Goal: Information Seeking & Learning: Learn about a topic

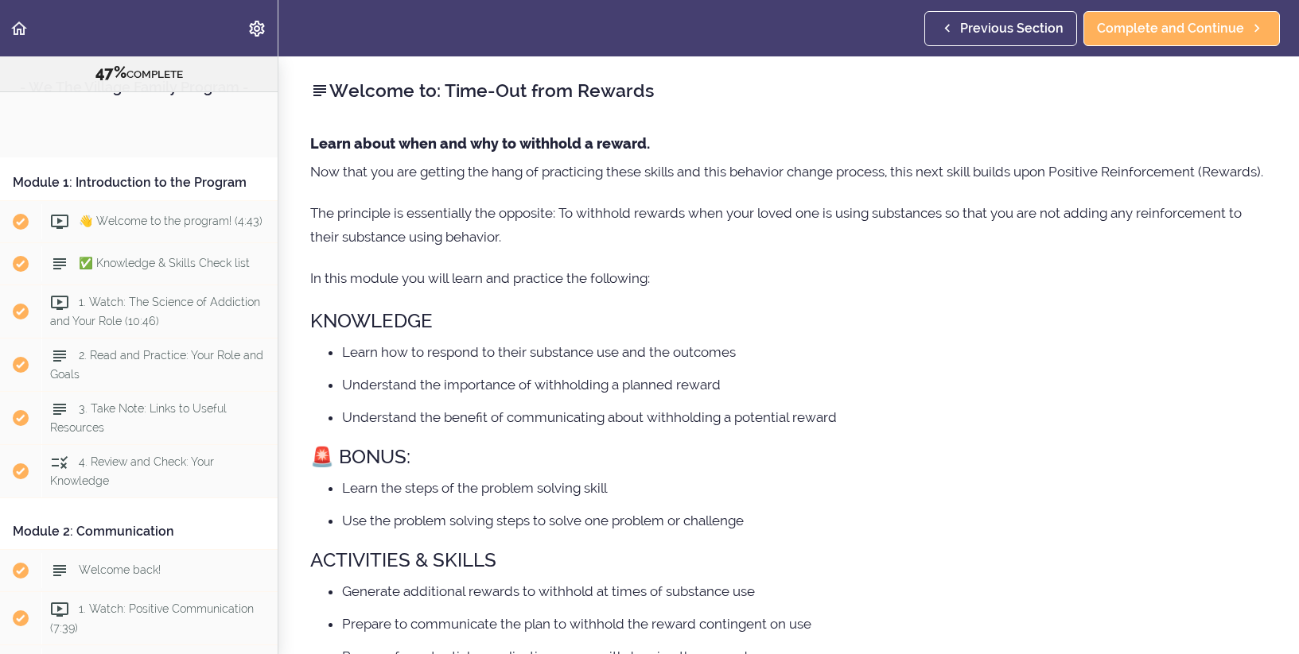
scroll to position [1508, 0]
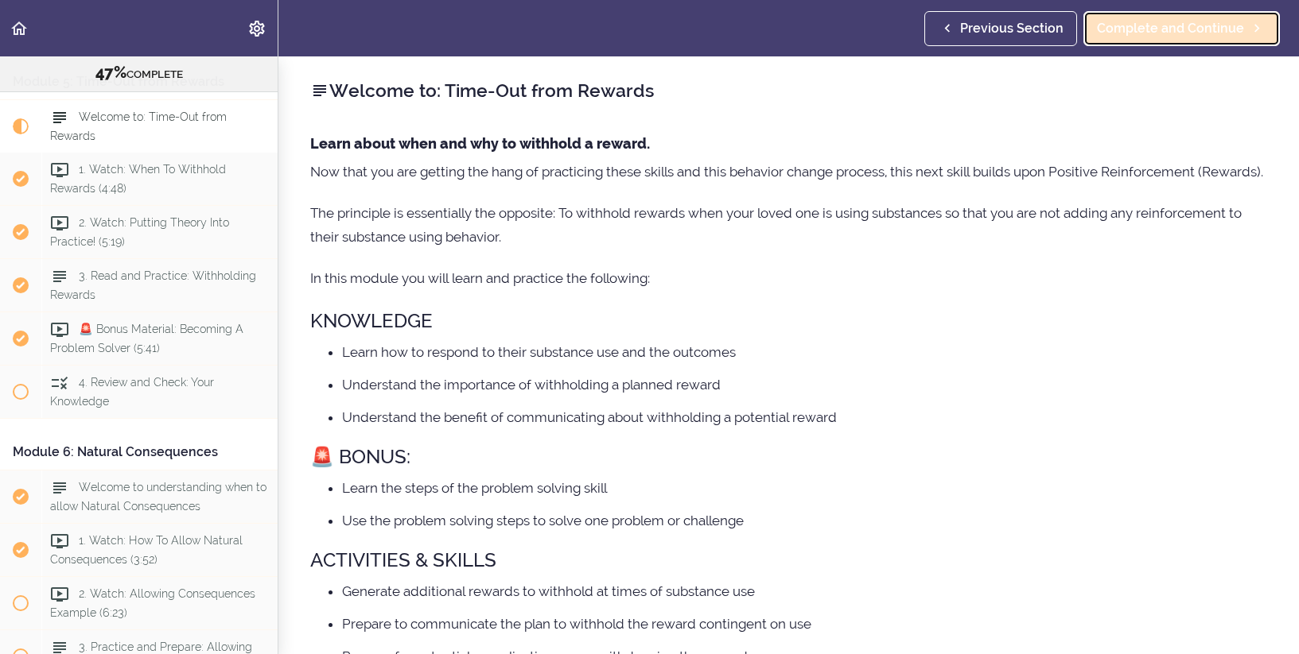
click at [1228, 25] on span "Complete and Continue" at bounding box center [1170, 28] width 147 height 19
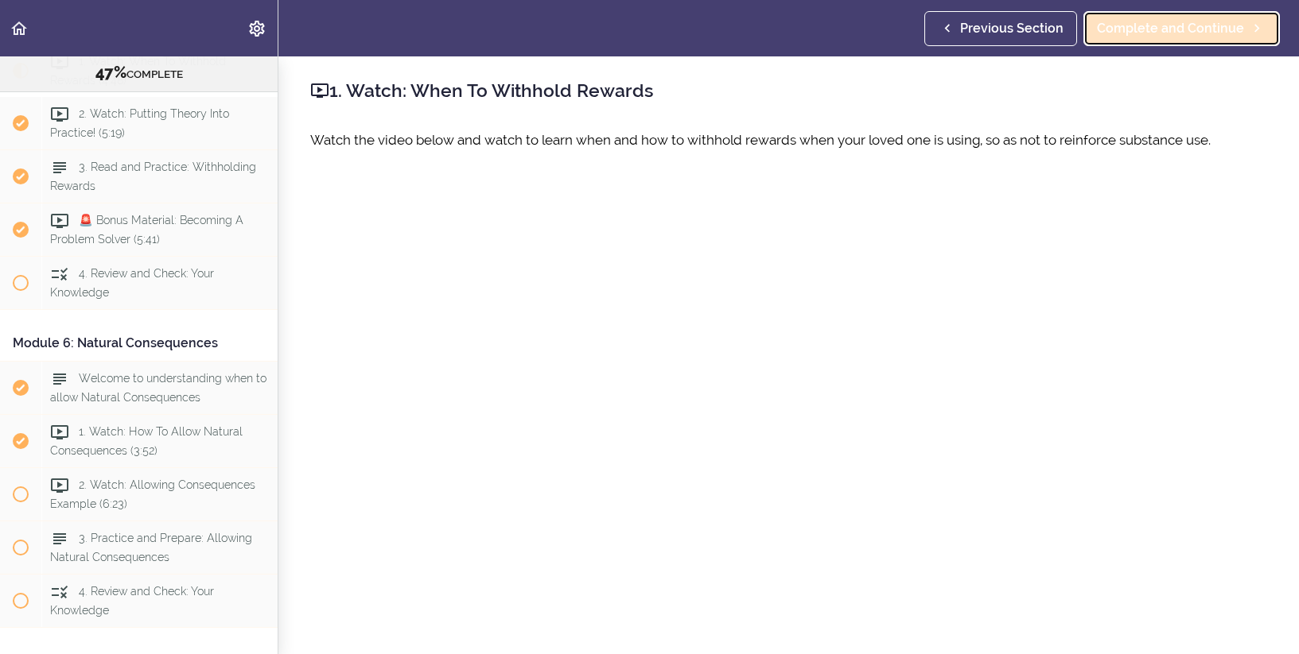
scroll to position [1617, 0]
click at [1220, 29] on span "Complete and Continue" at bounding box center [1170, 28] width 147 height 19
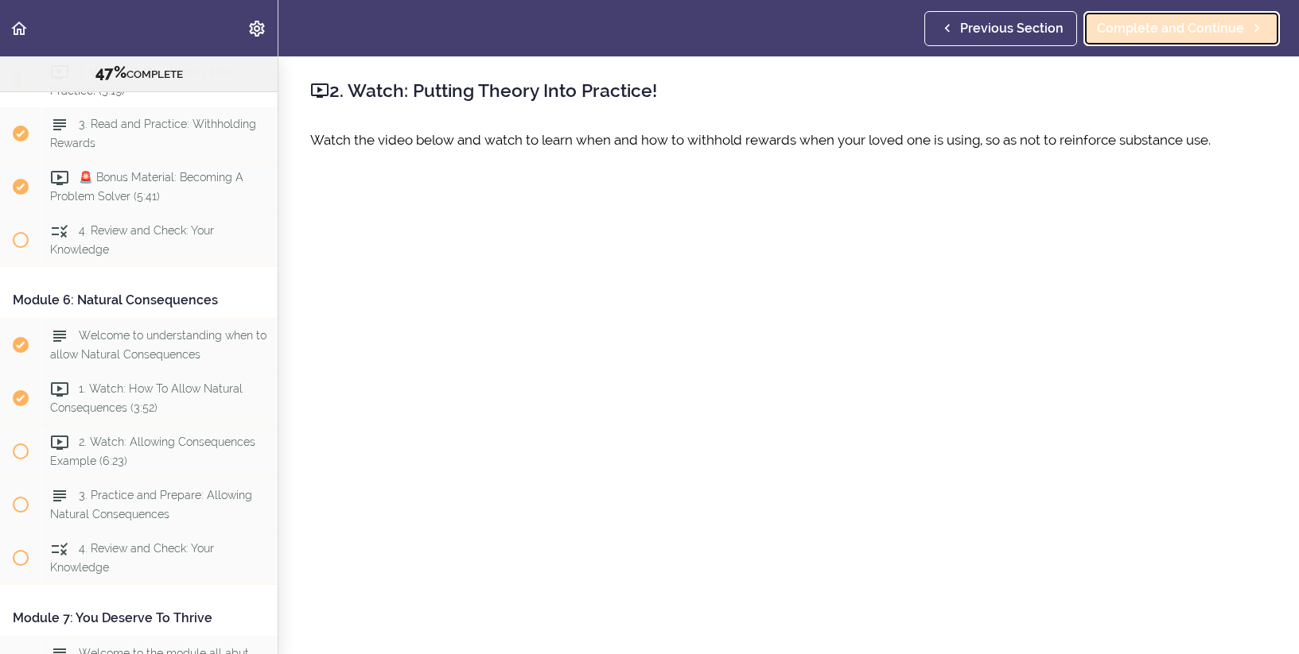
scroll to position [1671, 0]
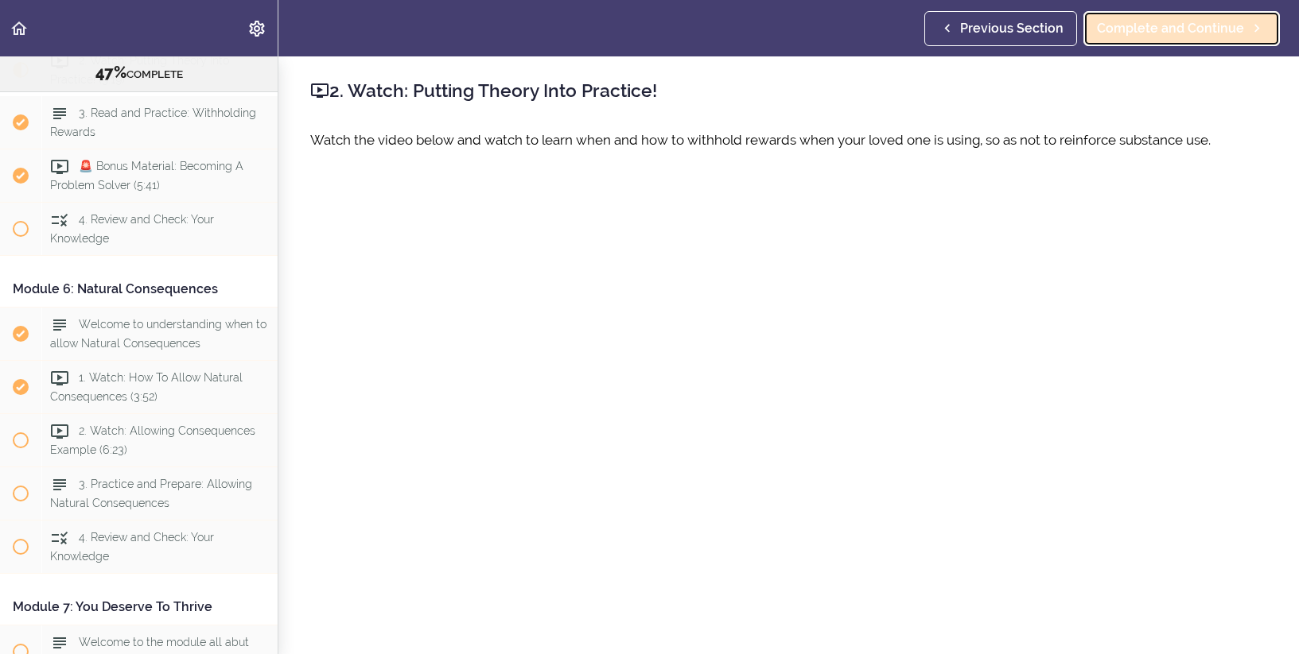
click at [1220, 29] on span "Complete and Continue" at bounding box center [1170, 28] width 147 height 19
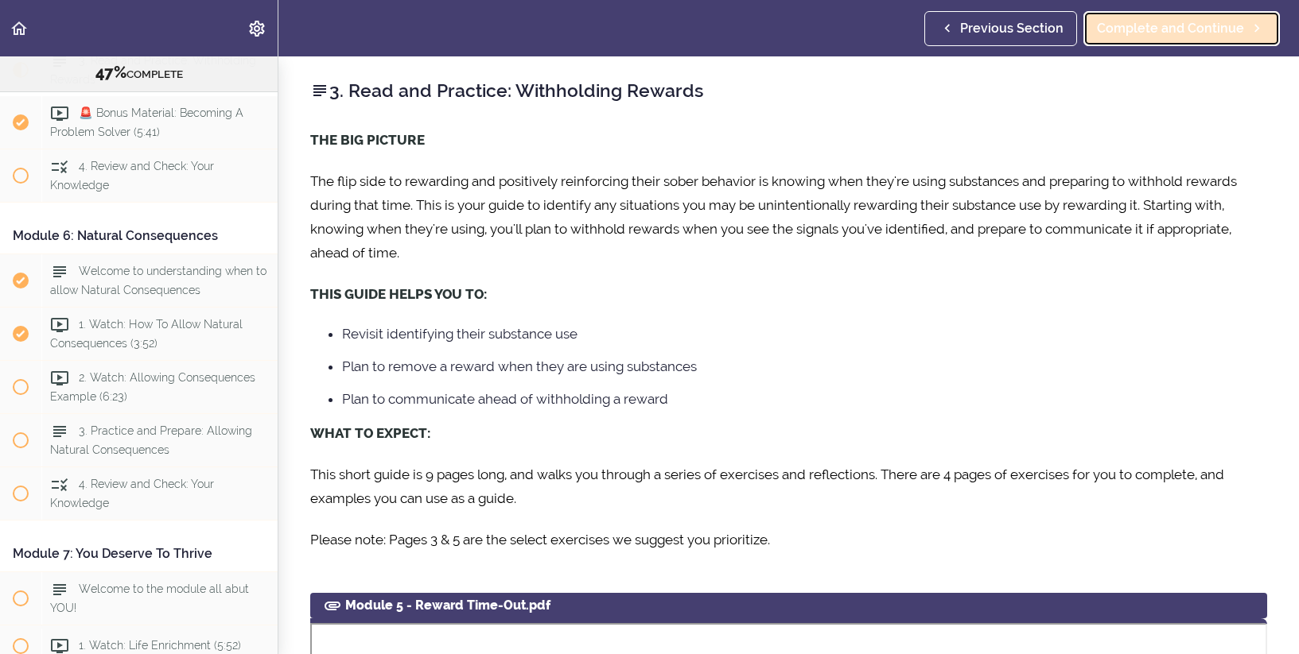
click at [1220, 29] on span "Complete and Continue" at bounding box center [1170, 28] width 147 height 19
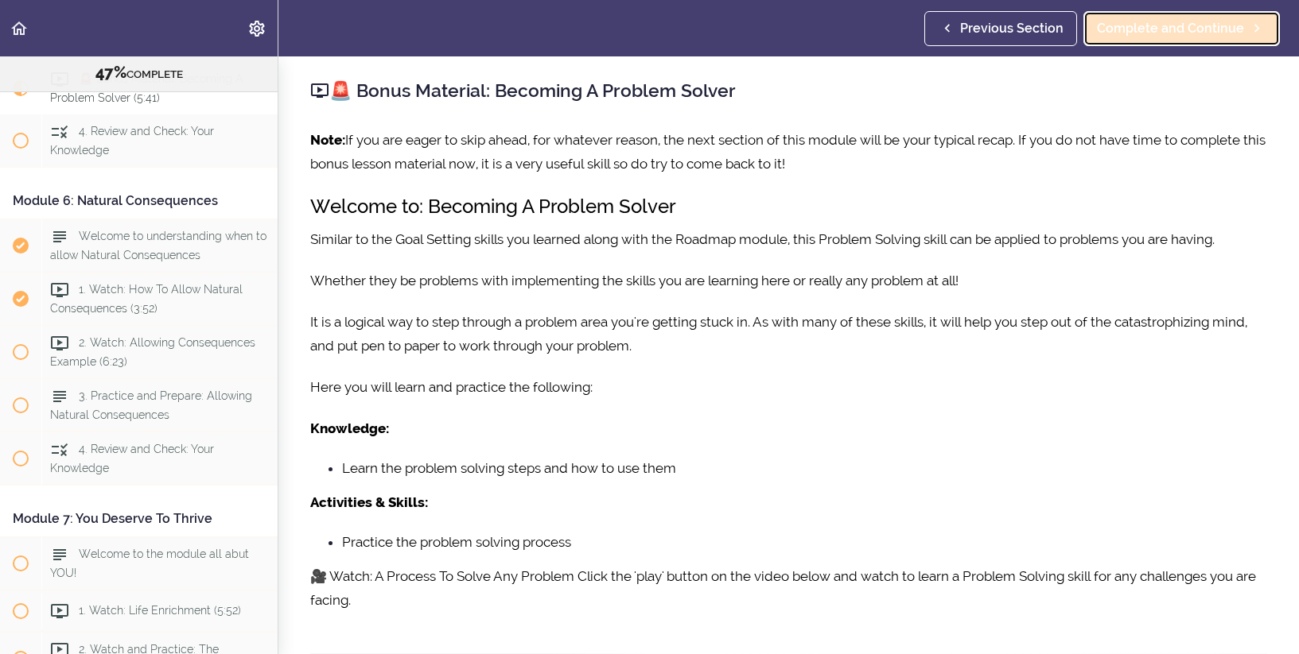
scroll to position [1777, 0]
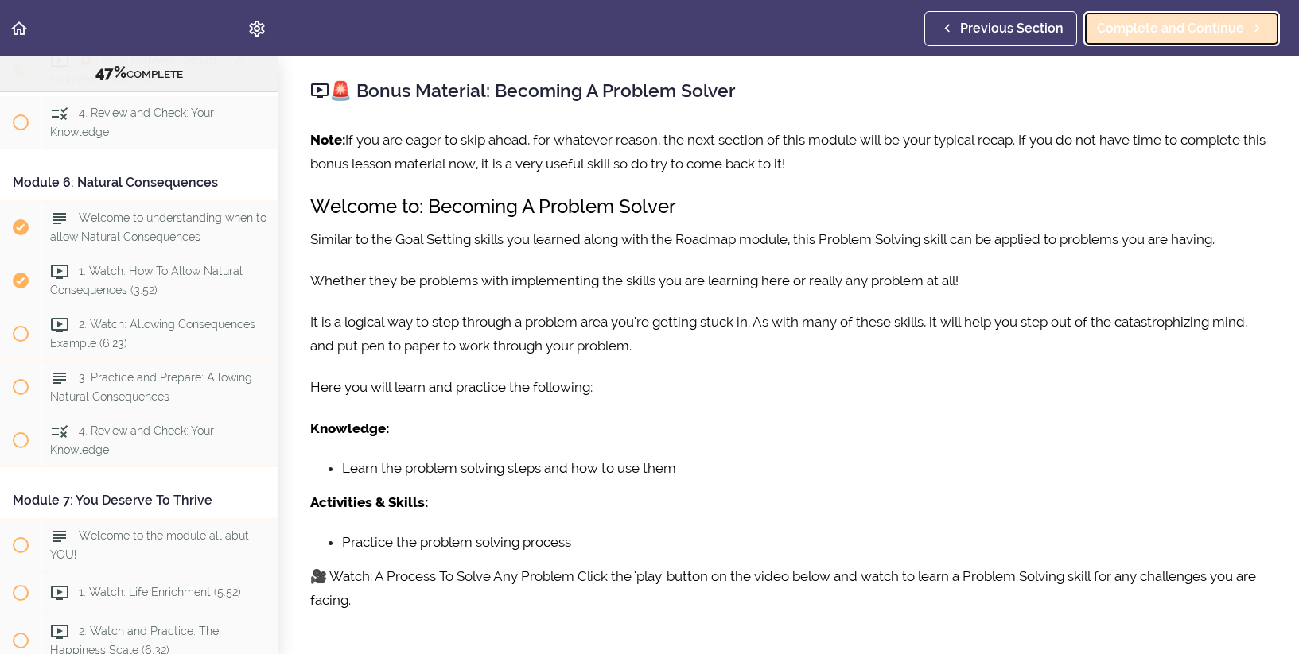
click at [1220, 29] on span "Complete and Continue" at bounding box center [1170, 28] width 147 height 19
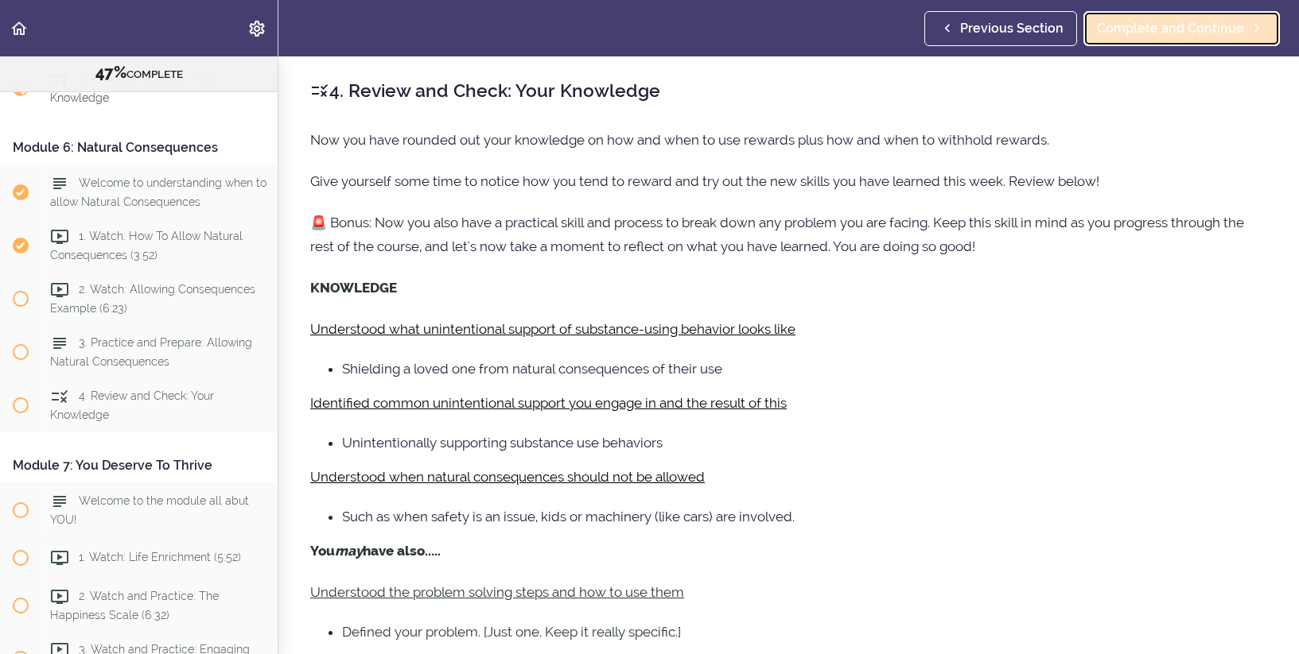
scroll to position [1831, 0]
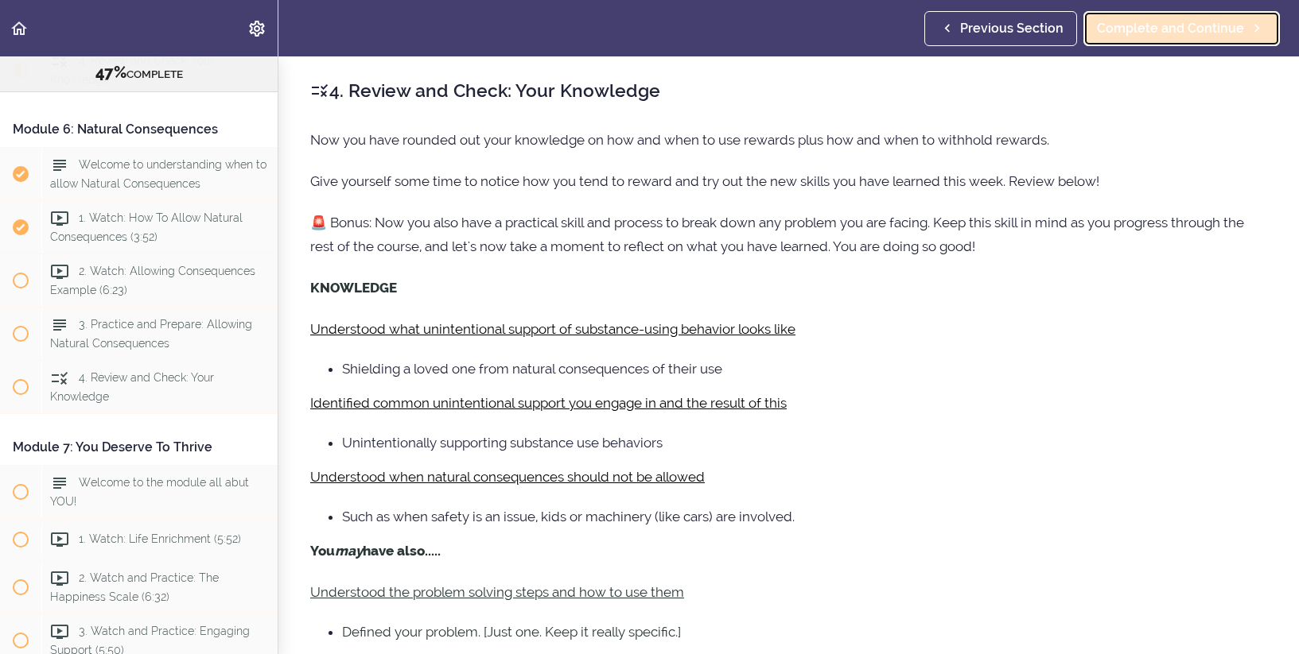
click at [1221, 31] on span "Complete and Continue" at bounding box center [1170, 28] width 147 height 19
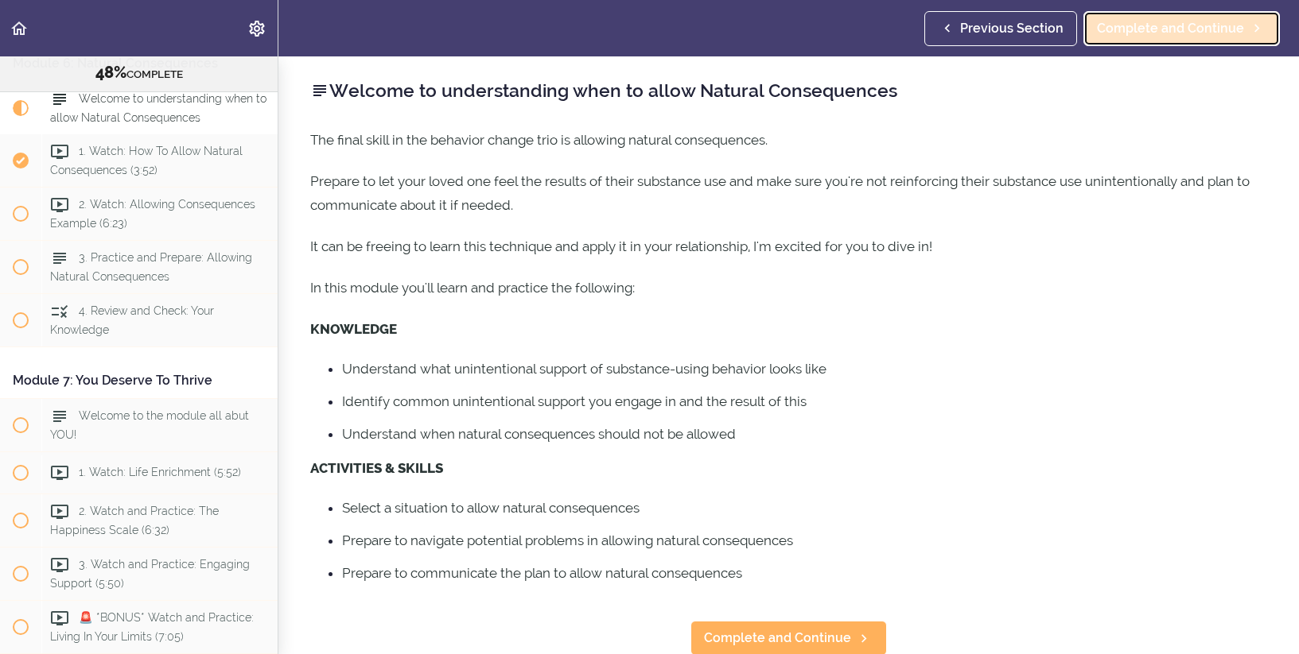
scroll to position [1936, 0]
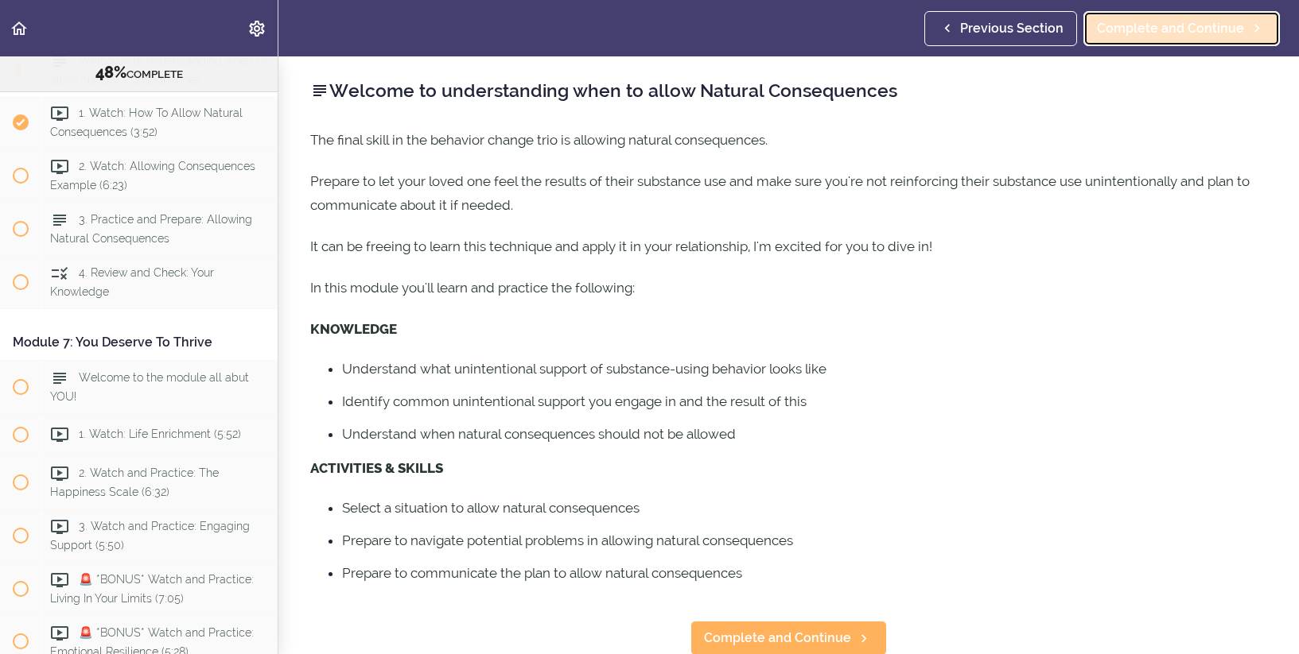
click at [1221, 31] on span "Complete and Continue" at bounding box center [1170, 28] width 147 height 19
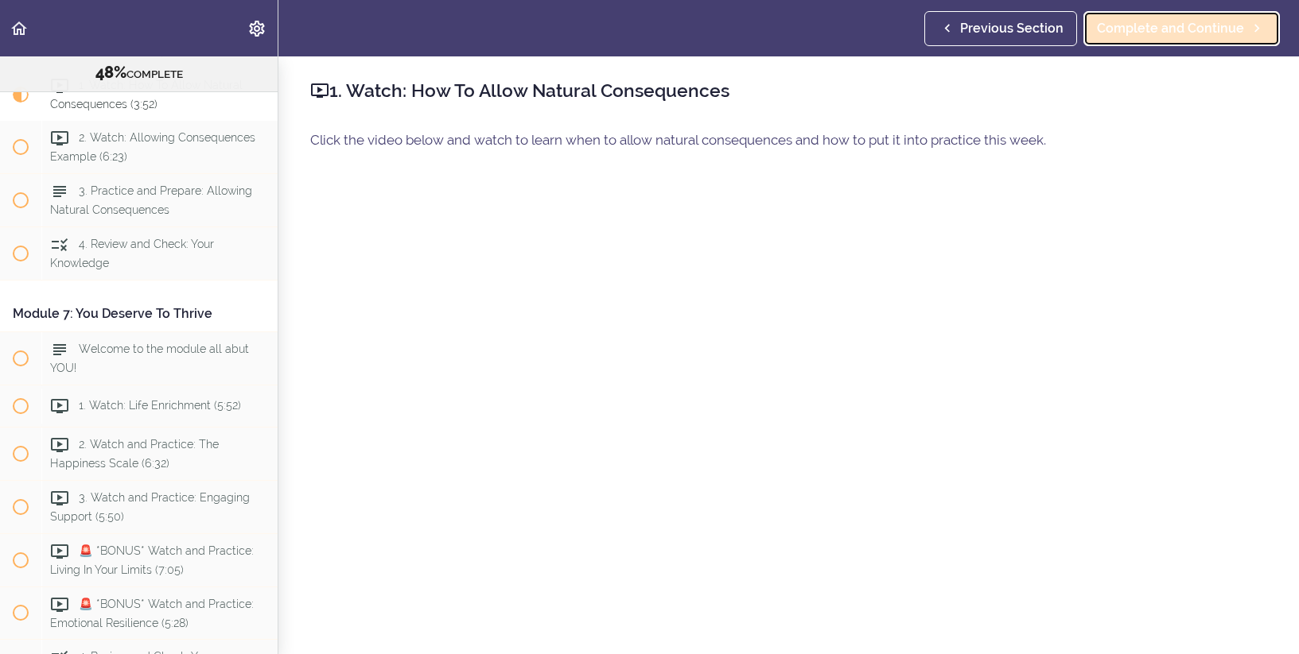
scroll to position [1989, 0]
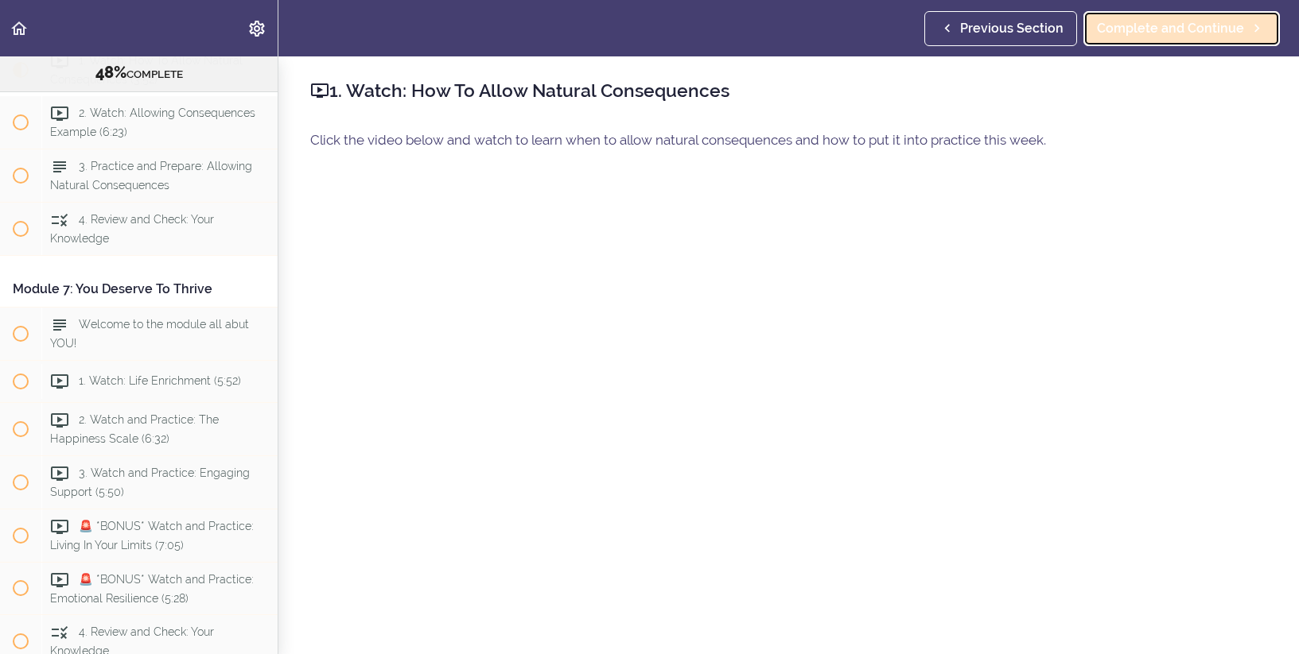
click at [1221, 32] on span "Complete and Continue" at bounding box center [1170, 28] width 147 height 19
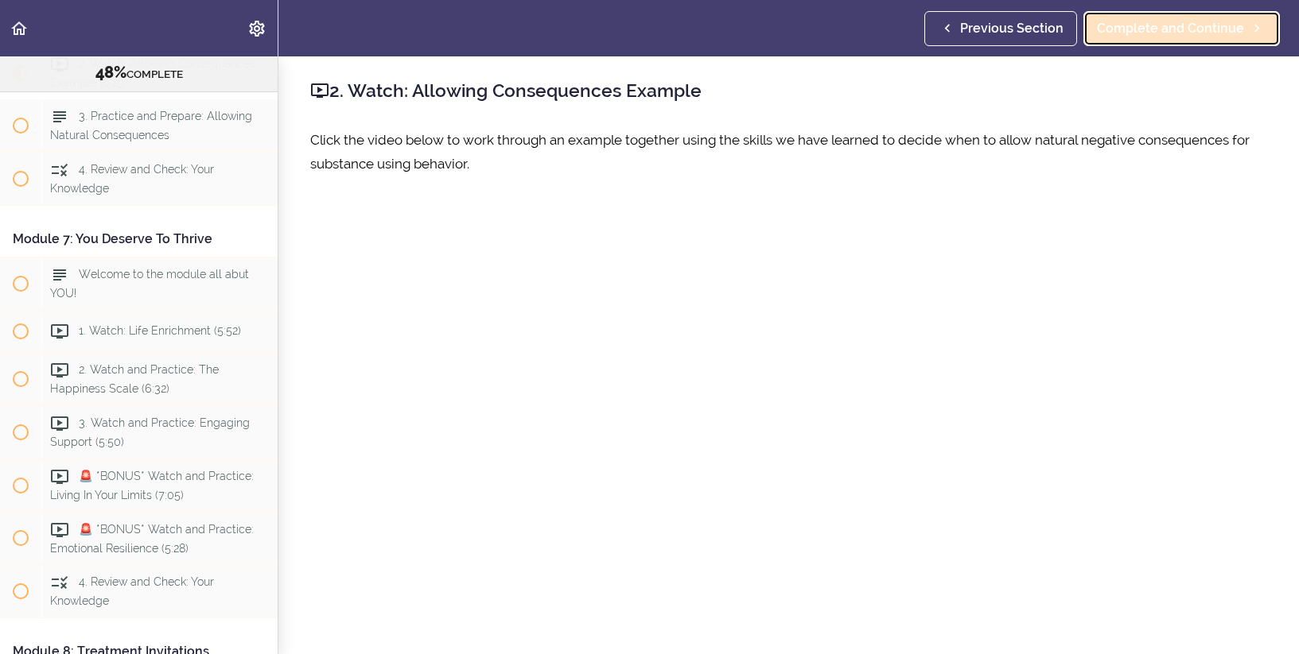
scroll to position [2042, 0]
click at [1208, 34] on span "Complete and Continue" at bounding box center [1170, 28] width 147 height 19
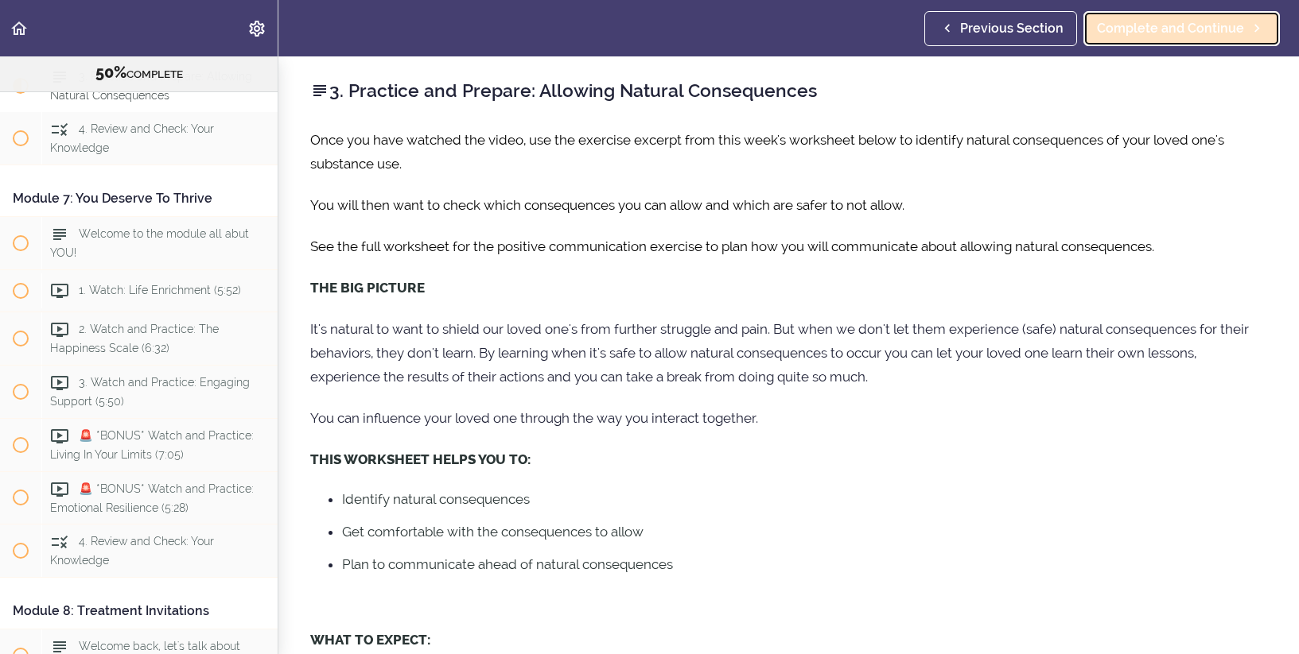
scroll to position [2095, 0]
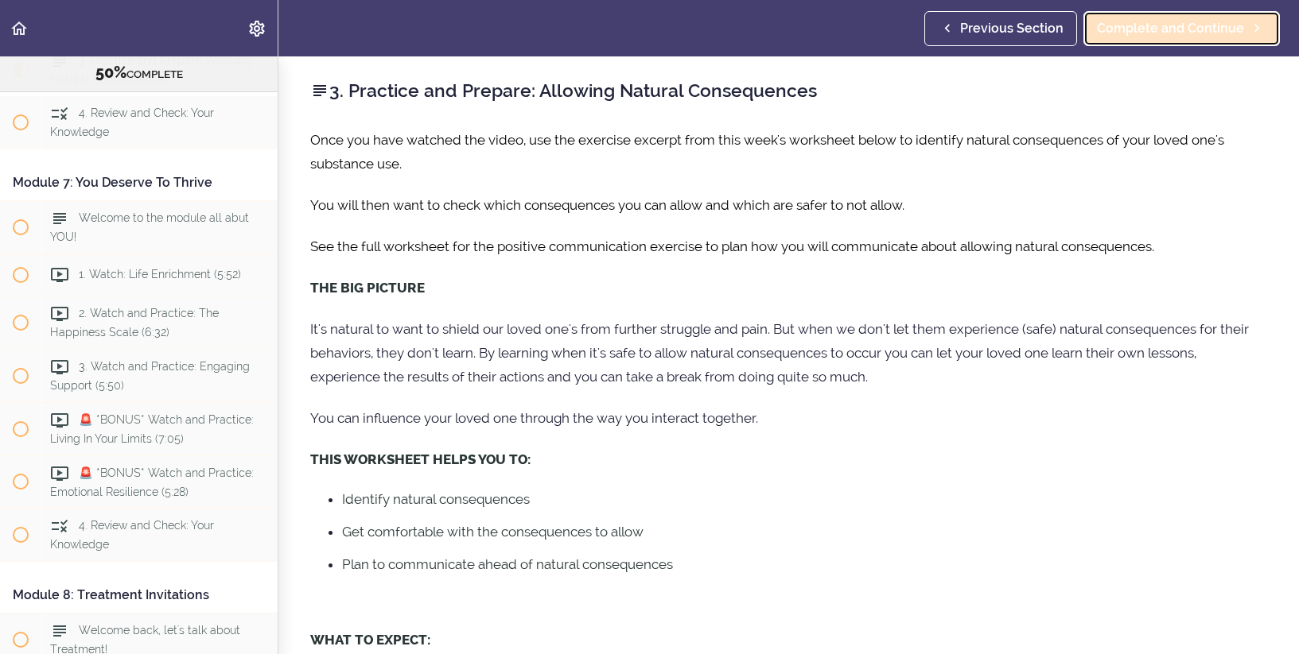
click at [1208, 34] on span "Complete and Continue" at bounding box center [1170, 28] width 147 height 19
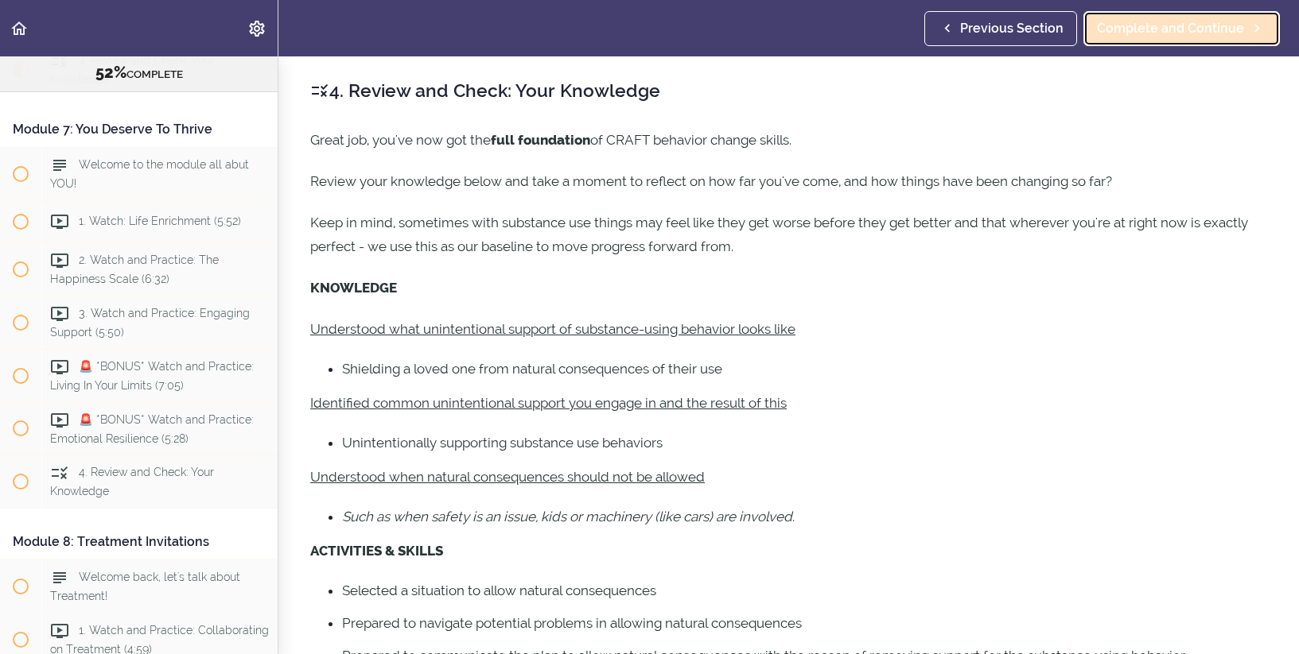
click at [1208, 34] on span "Complete and Continue" at bounding box center [1170, 28] width 147 height 19
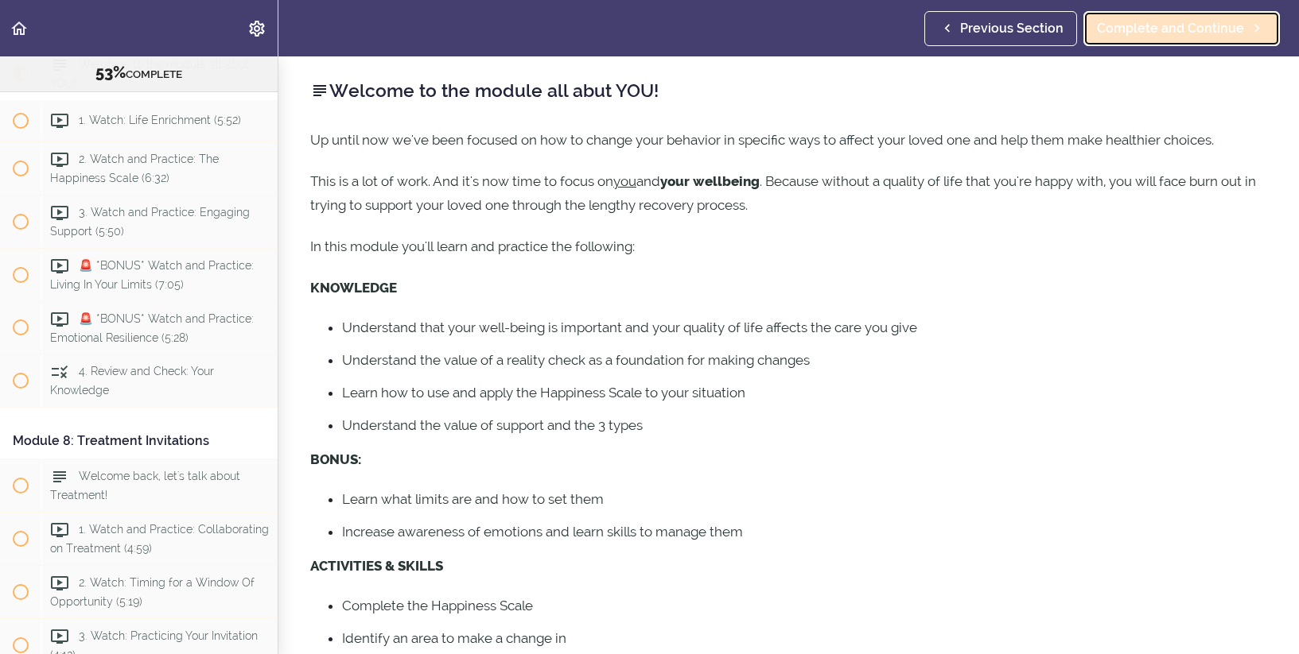
scroll to position [2254, 0]
click at [1208, 34] on span "Complete and Continue" at bounding box center [1170, 28] width 147 height 19
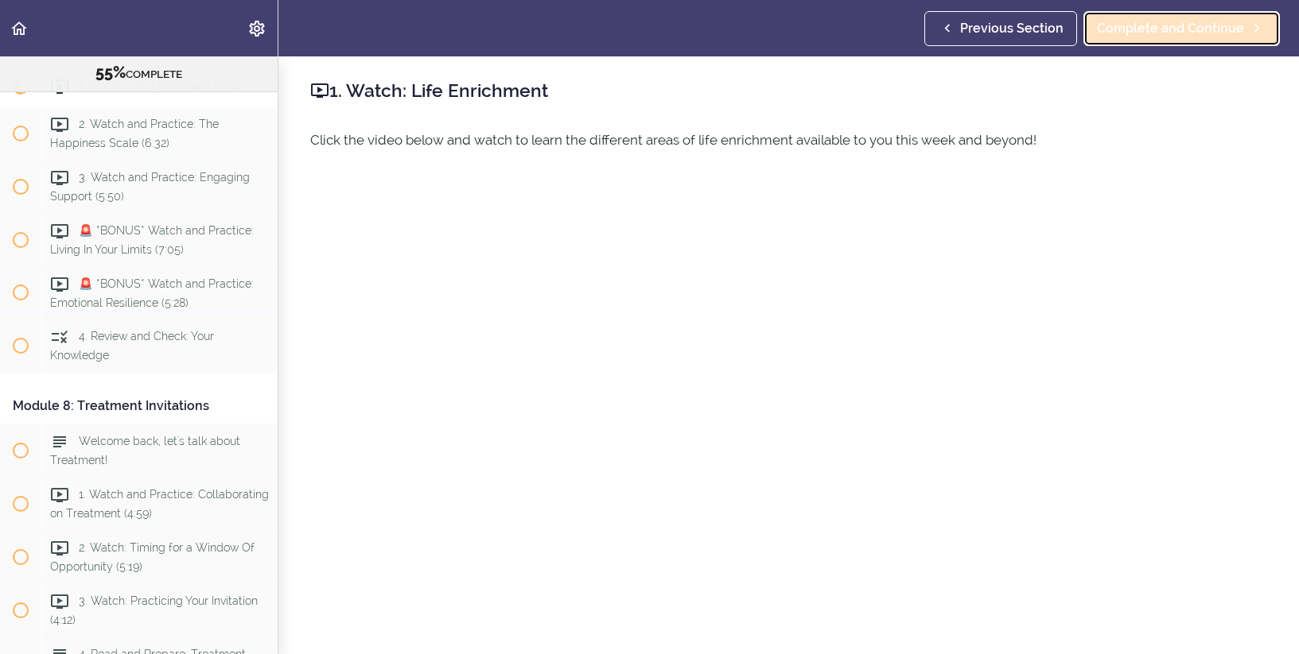
scroll to position [2306, 0]
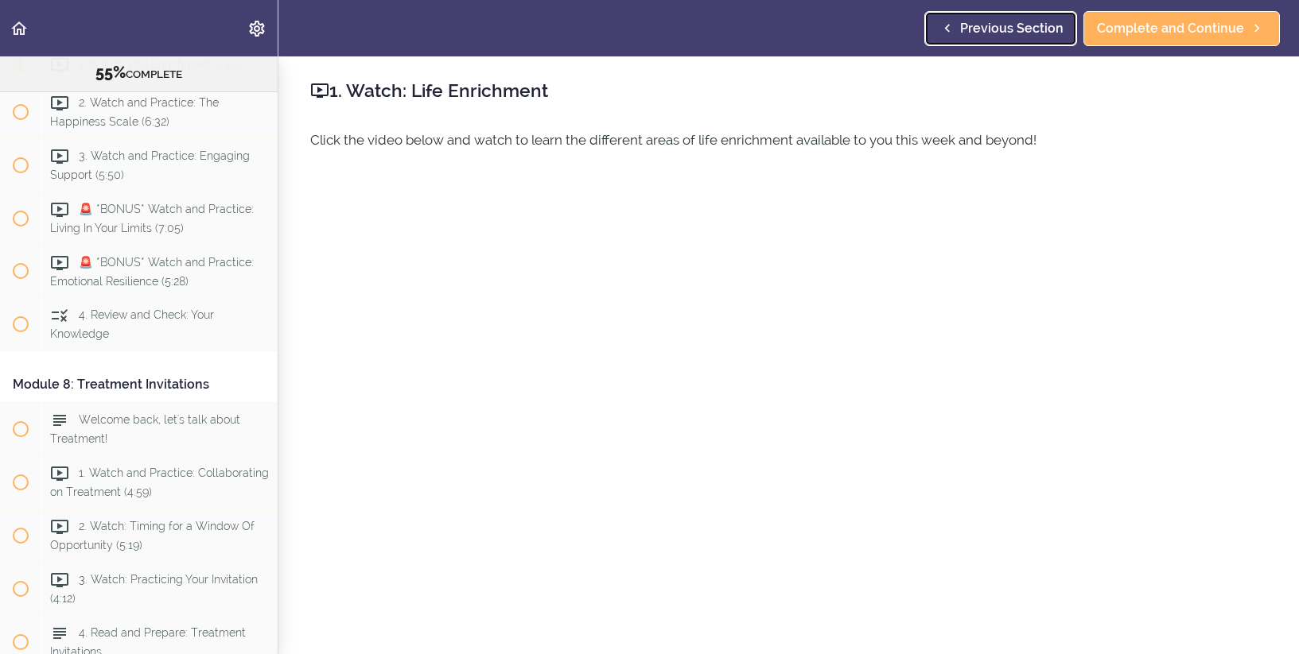
click at [979, 34] on span "Previous Section" at bounding box center [1011, 28] width 103 height 19
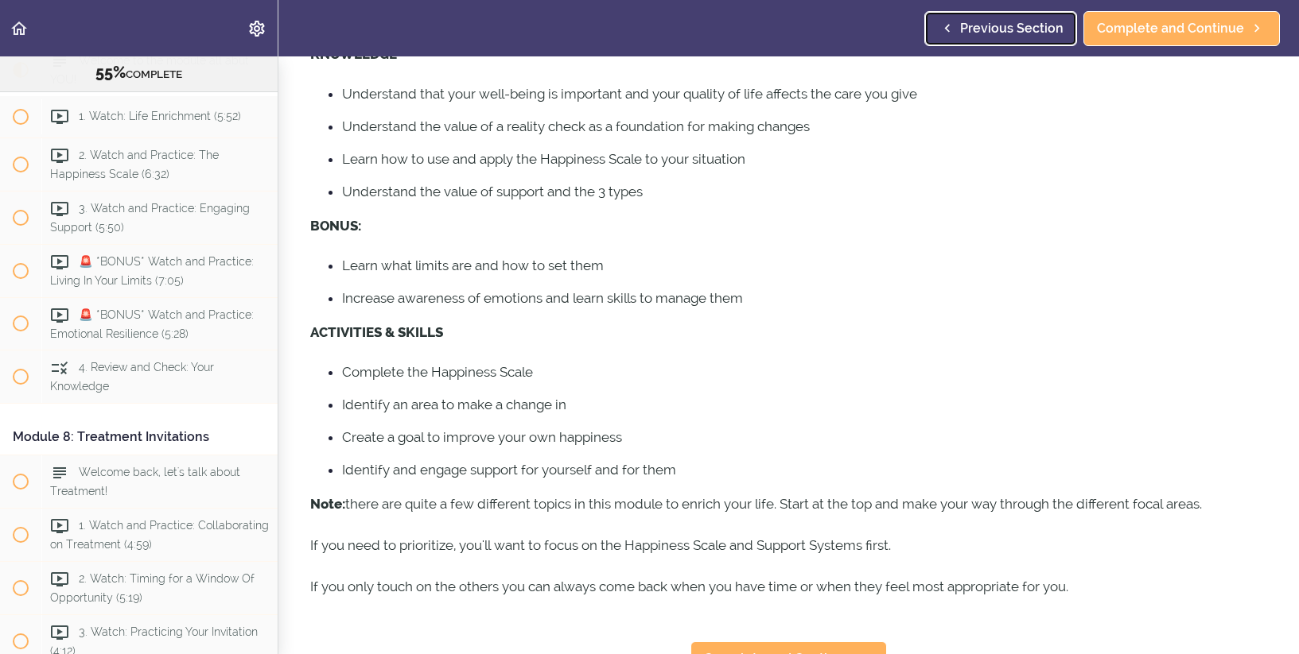
scroll to position [268, 0]
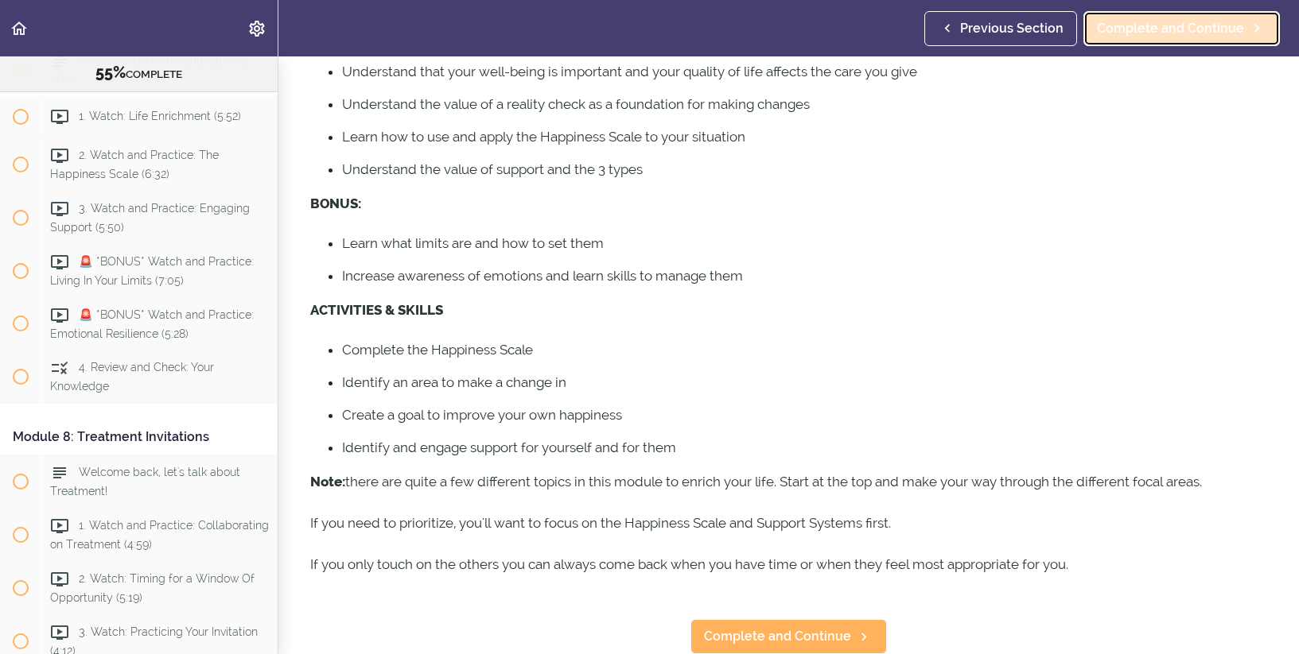
click at [1139, 24] on span "Complete and Continue" at bounding box center [1170, 28] width 147 height 19
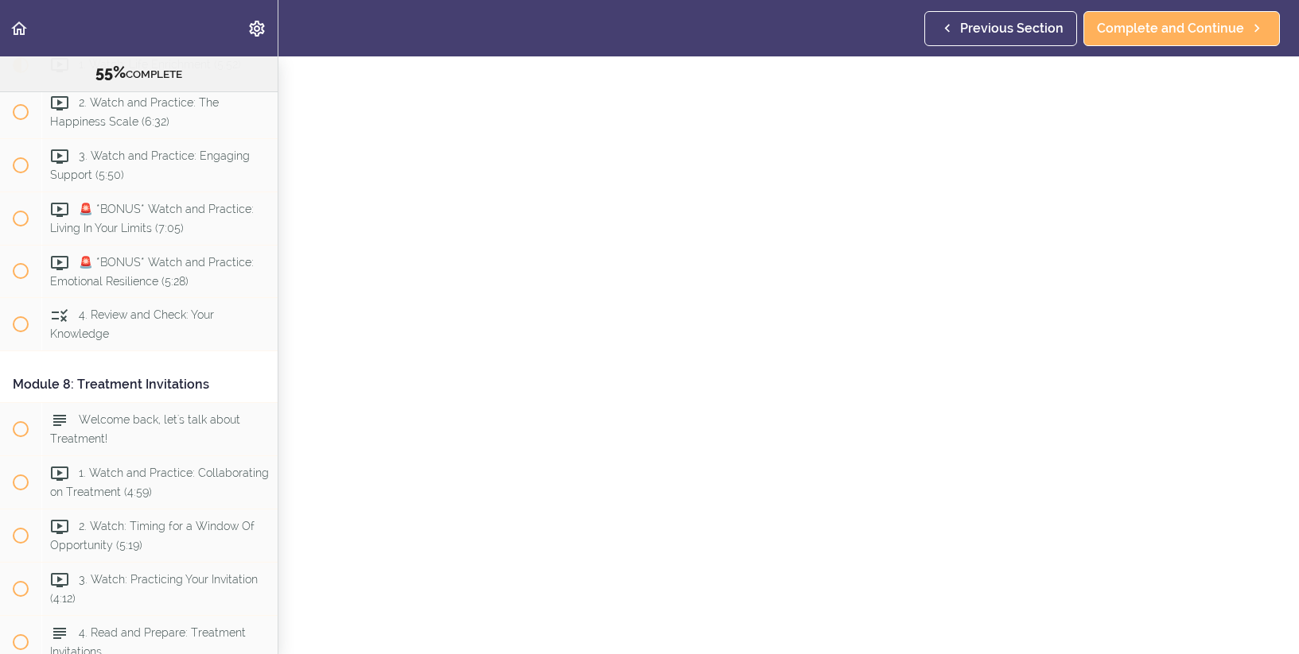
scroll to position [97, 0]
